Goal: Navigation & Orientation: Find specific page/section

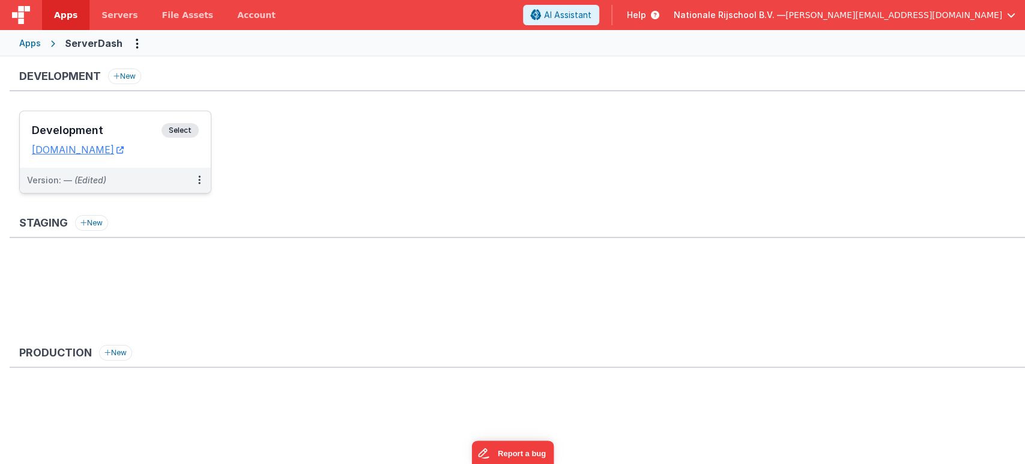
click at [173, 134] on span "Select" at bounding box center [180, 130] width 37 height 14
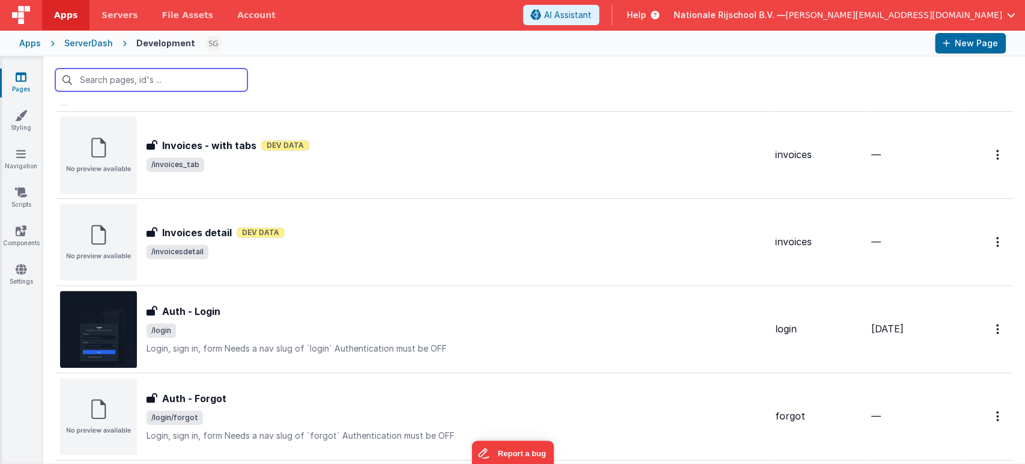
scroll to position [379, 0]
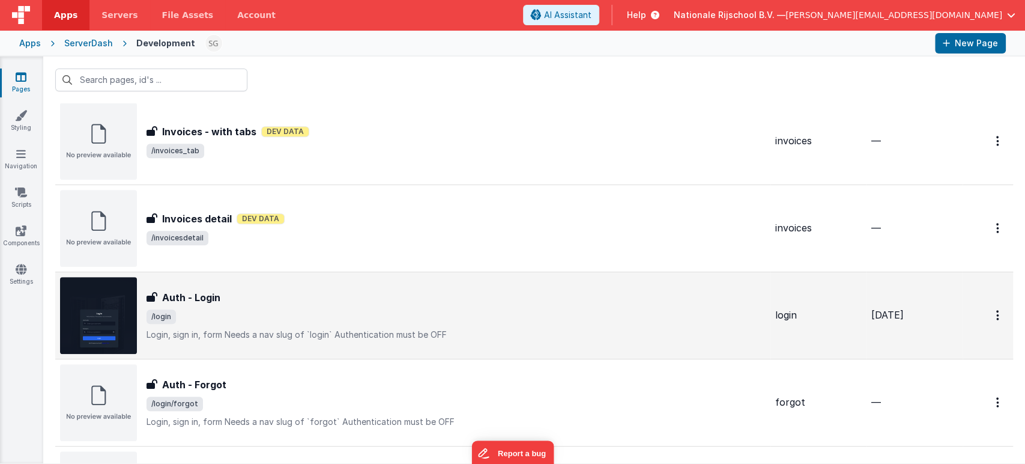
click at [419, 318] on span "/login" at bounding box center [456, 316] width 619 height 14
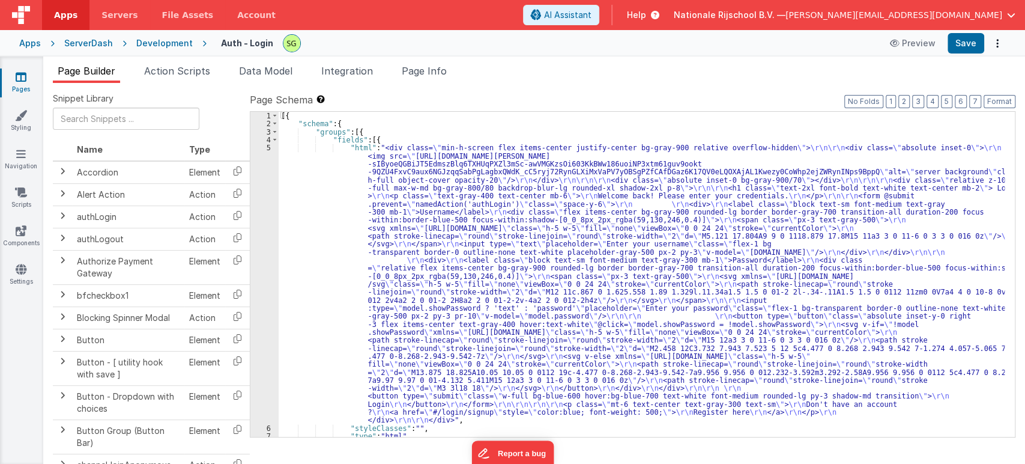
click at [29, 42] on div "Apps" at bounding box center [30, 43] width 22 height 12
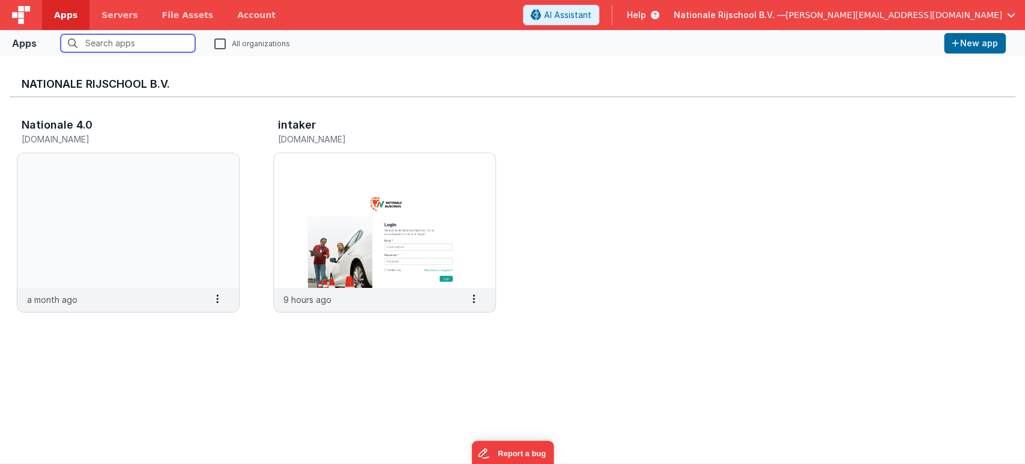
scroll to position [10, 0]
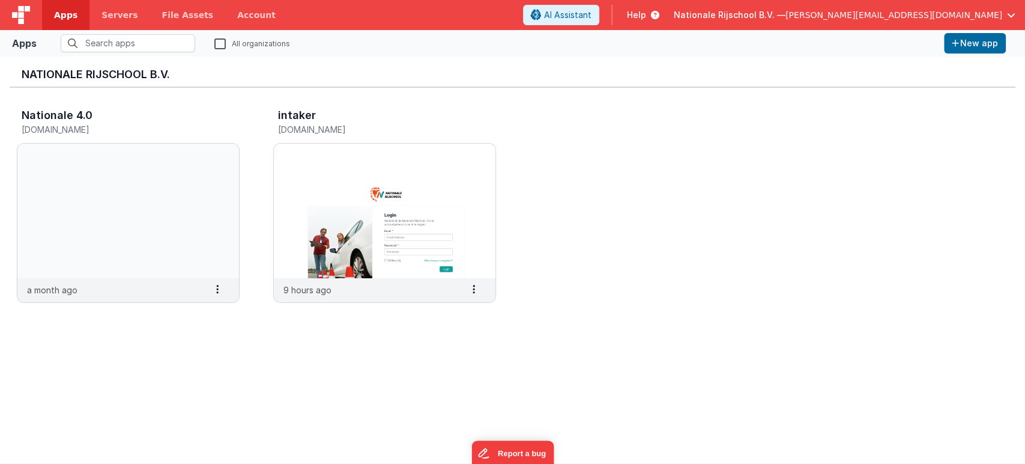
click at [18, 10] on img at bounding box center [21, 15] width 18 height 18
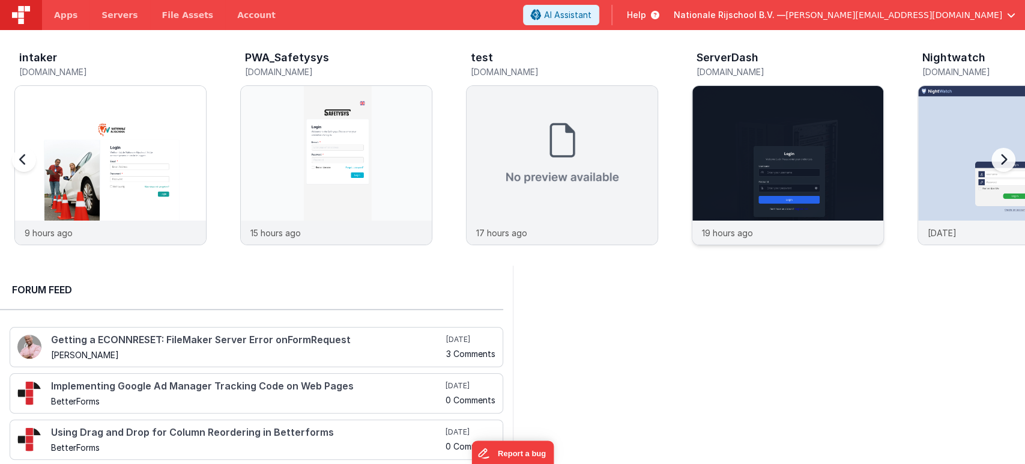
scroll to position [0, 226]
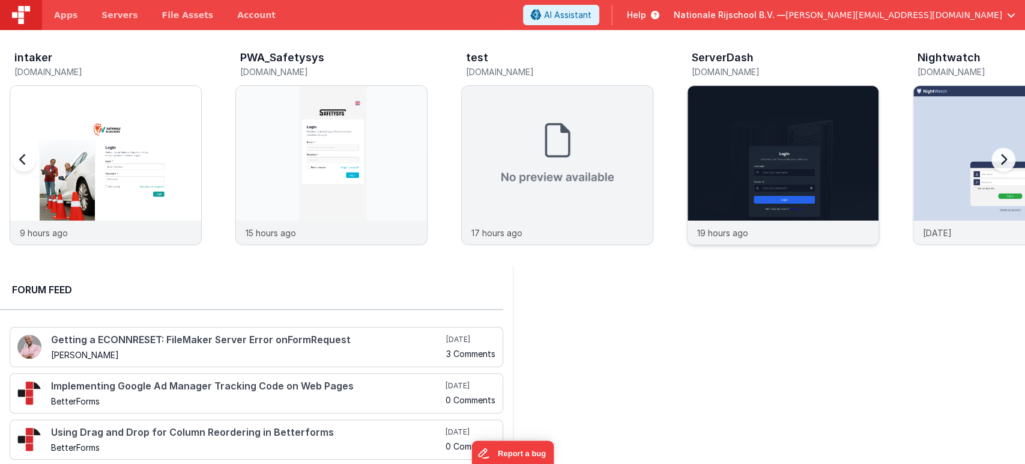
click at [855, 213] on img at bounding box center [783, 181] width 191 height 191
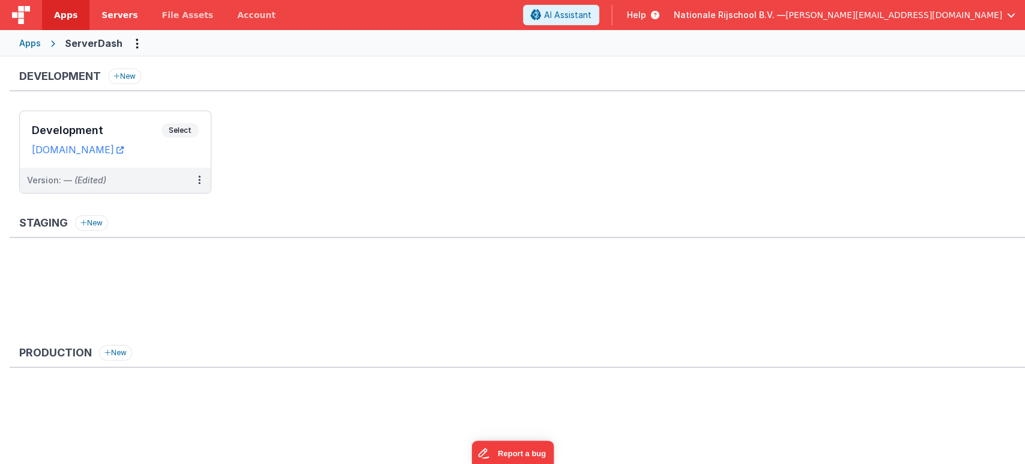
click at [107, 18] on span "Servers" at bounding box center [119, 15] width 36 height 12
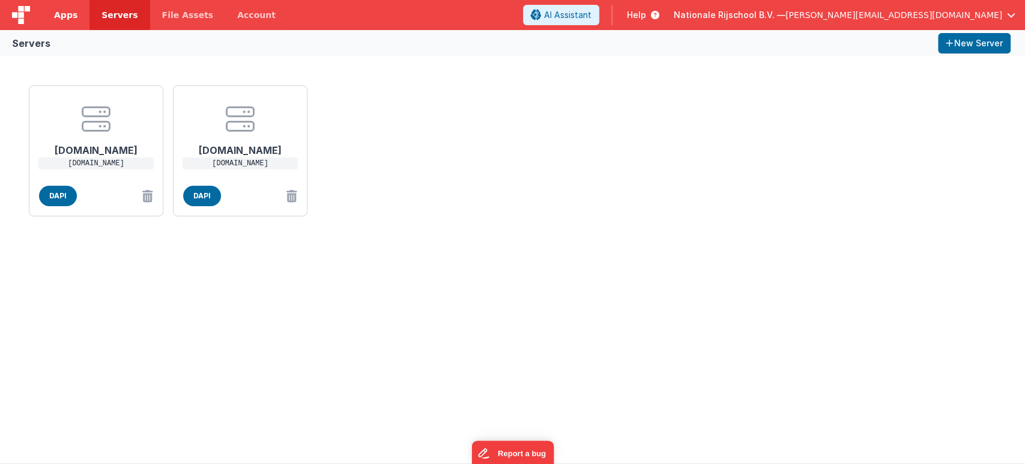
click at [67, 16] on span "Apps" at bounding box center [65, 15] width 23 height 12
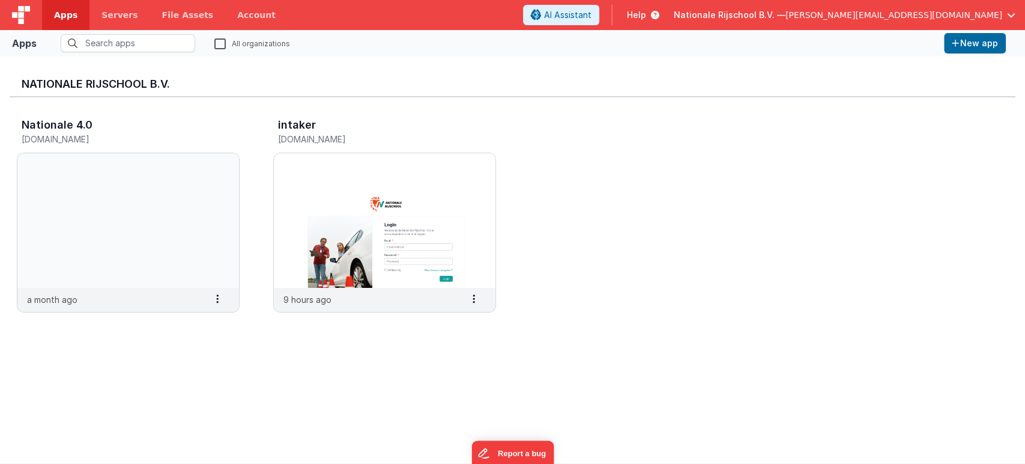
click at [946, 10] on span "[PERSON_NAME][EMAIL_ADDRESS][DOMAIN_NAME]" at bounding box center [894, 15] width 217 height 12
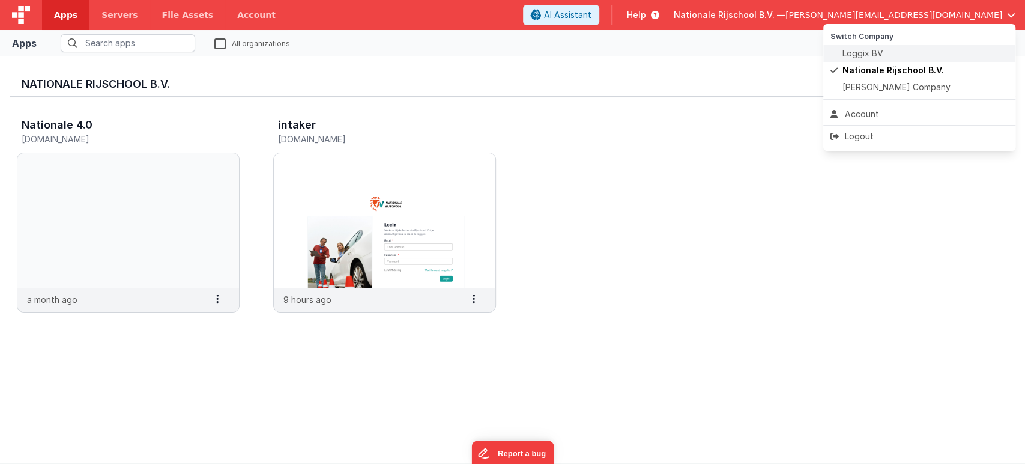
click at [848, 49] on span "Loggix BV" at bounding box center [863, 53] width 41 height 12
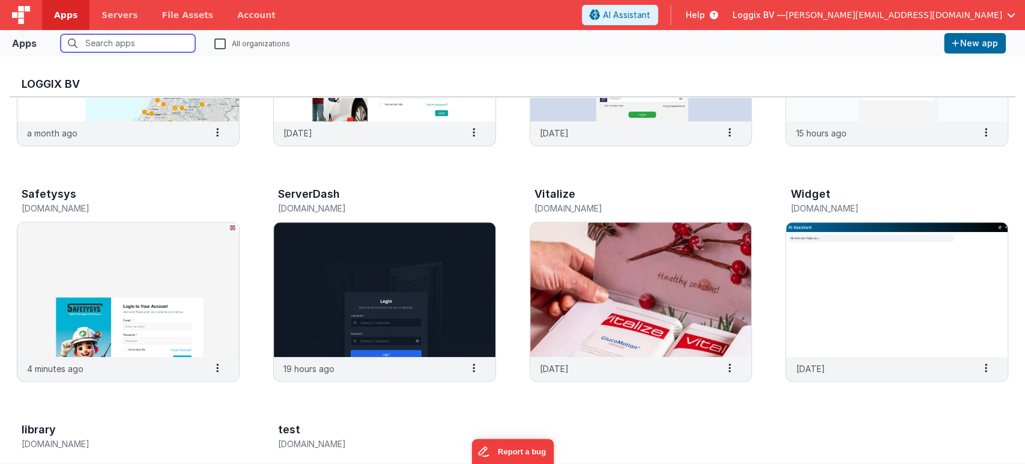
scroll to position [439, 0]
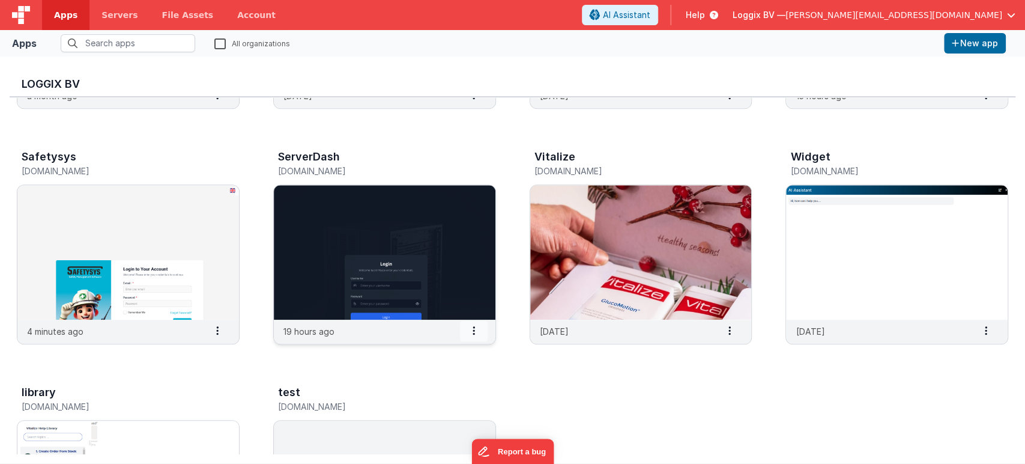
click at [473, 331] on icon at bounding box center [474, 330] width 2 height 1
click at [461, 353] on slot "Settings" at bounding box center [445, 350] width 67 height 17
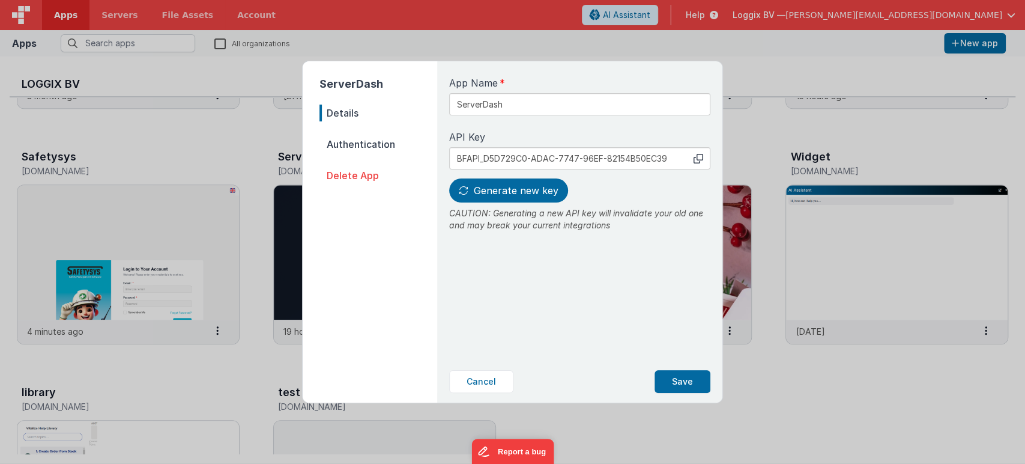
click at [369, 139] on span "Authentication" at bounding box center [378, 144] width 118 height 17
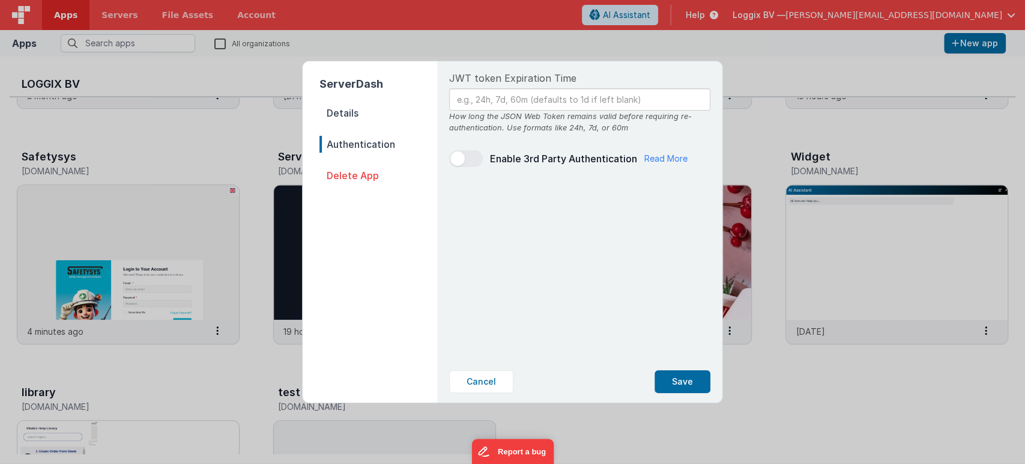
click at [339, 114] on span "Details" at bounding box center [378, 112] width 118 height 17
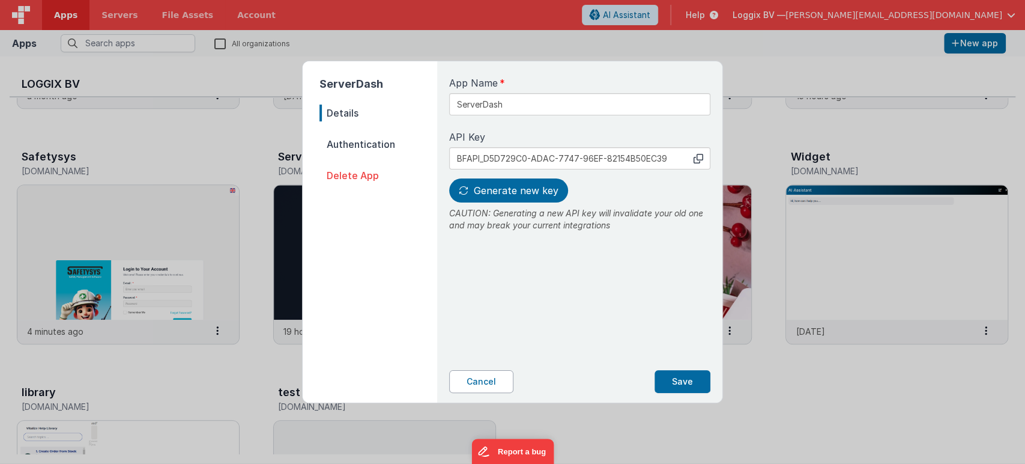
click at [491, 383] on button "Cancel" at bounding box center [481, 381] width 64 height 23
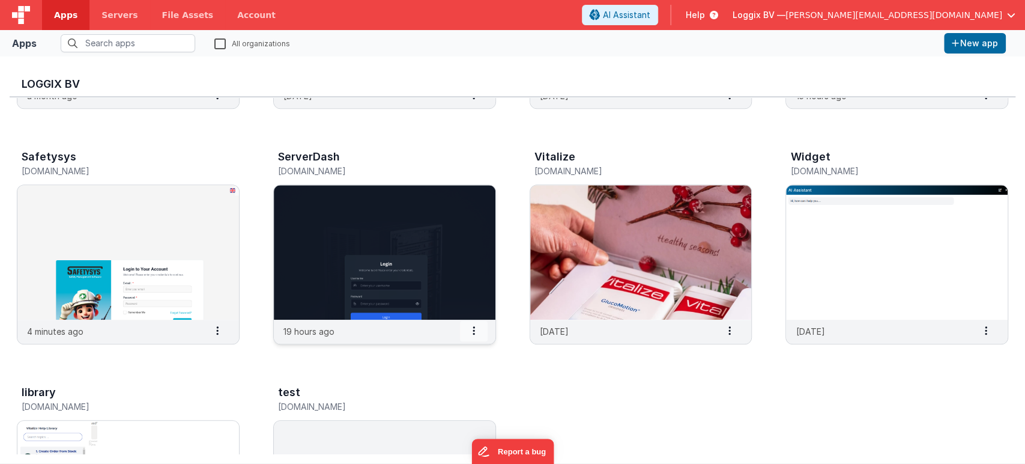
click at [470, 327] on span at bounding box center [474, 331] width 28 height 20
click at [557, 382] on div "Client Project Management [DOMAIN_NAME] a month ago Settings Copy API Key Merge…" at bounding box center [513, 132] width 1006 height 949
click at [375, 264] on img at bounding box center [385, 252] width 222 height 135
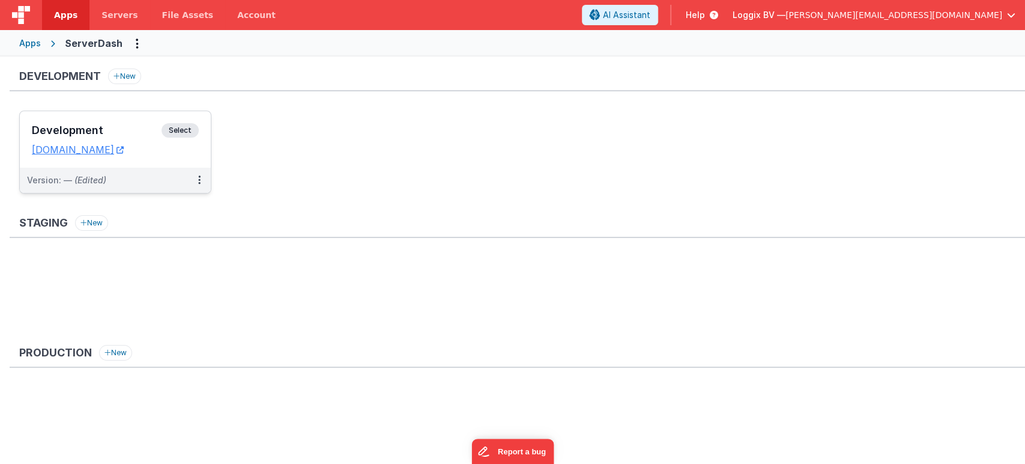
click at [189, 127] on span "Select" at bounding box center [180, 130] width 37 height 14
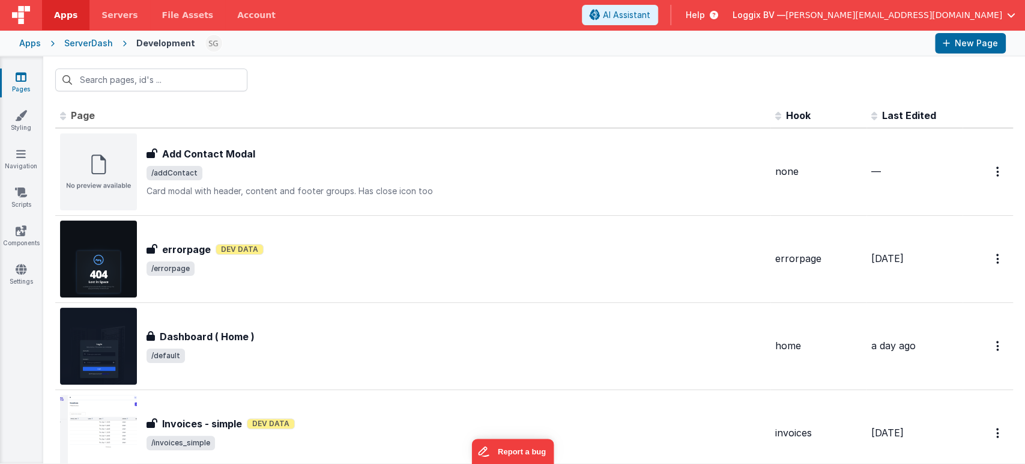
click at [89, 43] on div "ServerDash" at bounding box center [88, 43] width 49 height 12
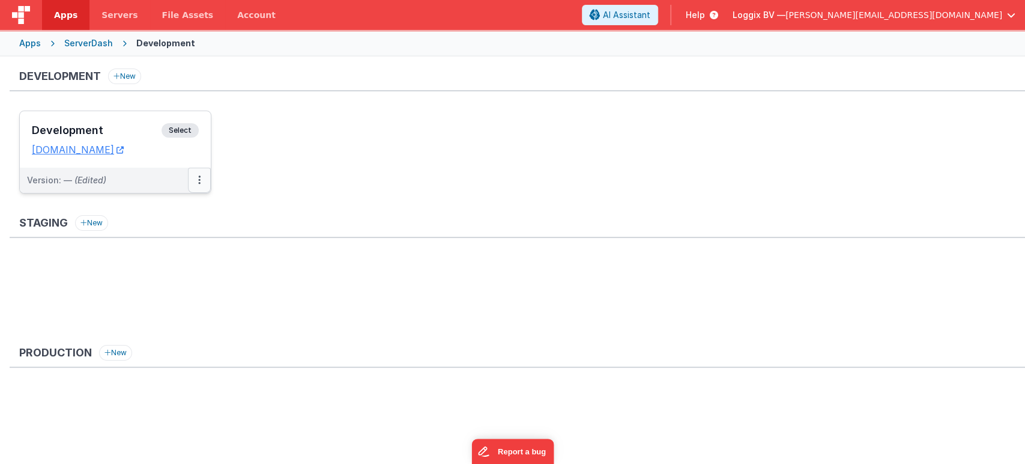
click at [196, 175] on button at bounding box center [199, 180] width 23 height 25
click at [35, 44] on div "Apps" at bounding box center [30, 43] width 22 height 12
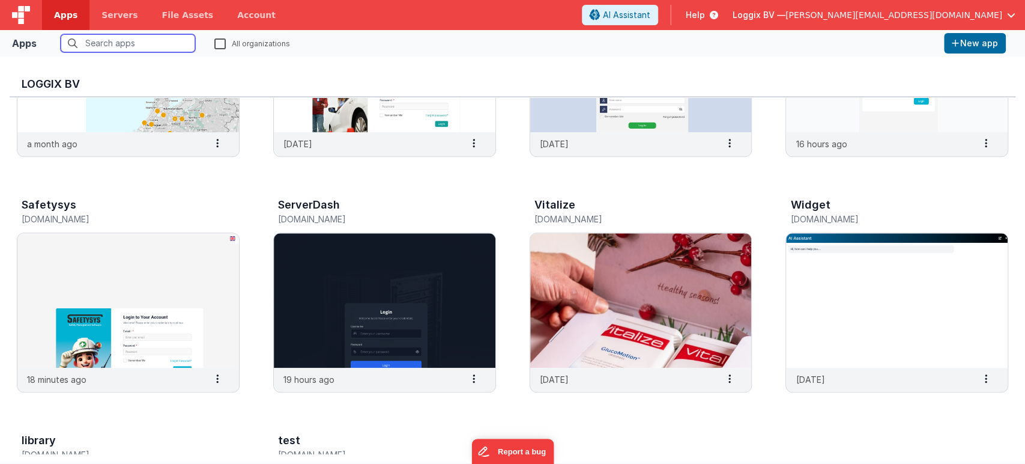
scroll to position [392, 0]
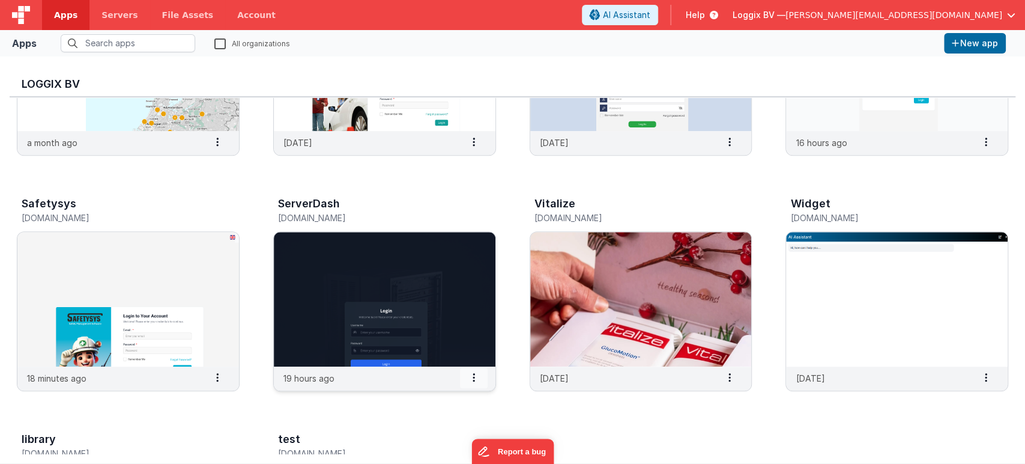
click at [473, 378] on icon at bounding box center [474, 377] width 2 height 1
click at [320, 292] on img at bounding box center [385, 299] width 222 height 135
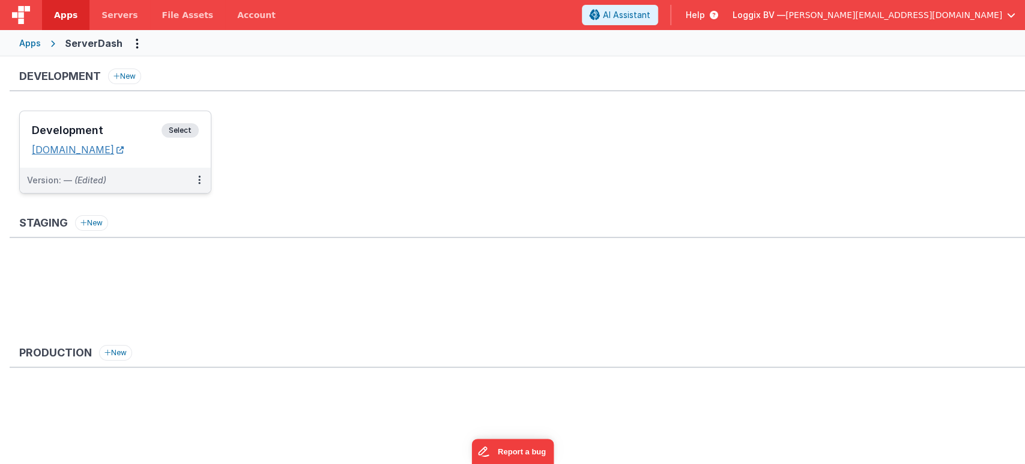
click at [112, 144] on link "[DOMAIN_NAME]" at bounding box center [78, 150] width 92 height 12
